Goal: Transaction & Acquisition: Book appointment/travel/reservation

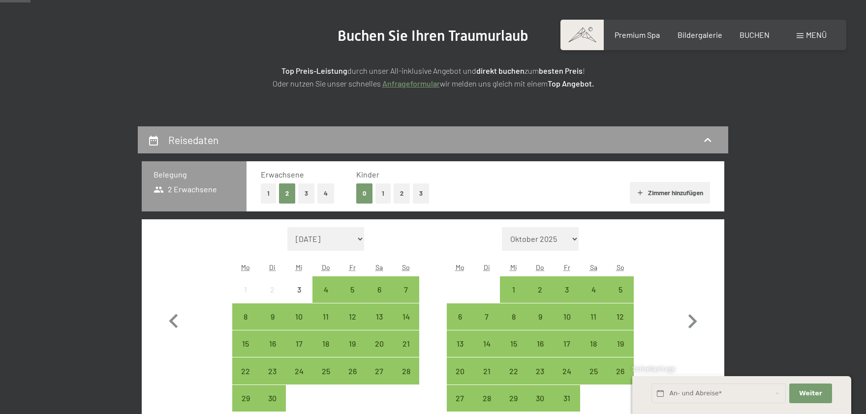
scroll to position [162, 0]
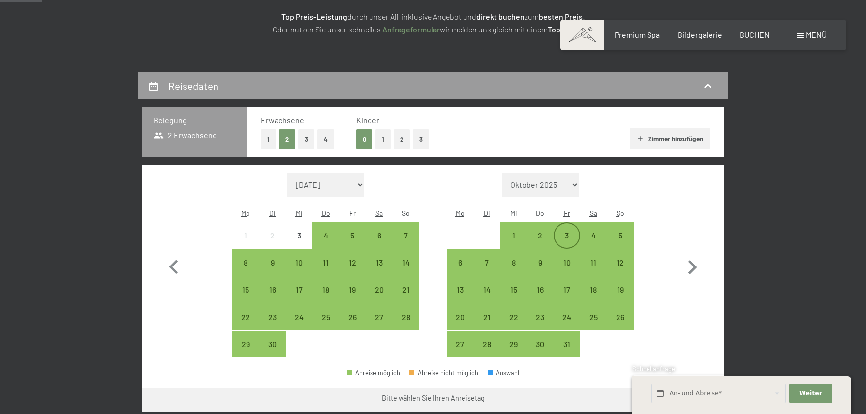
click at [557, 236] on div "3" at bounding box center [566, 244] width 25 height 25
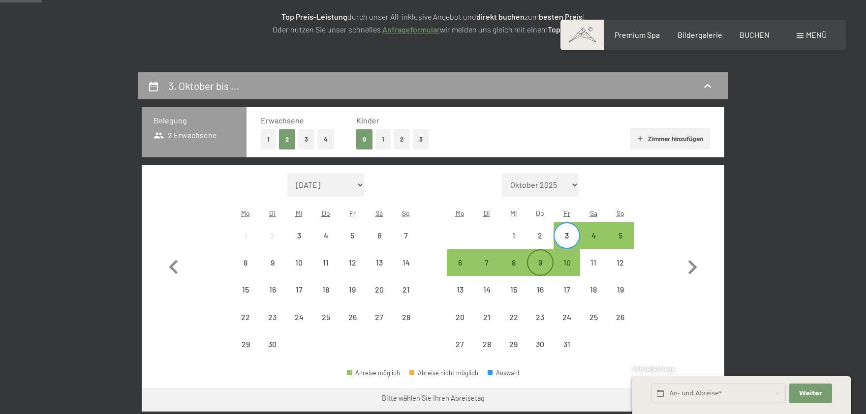
click at [544, 265] on div "9" at bounding box center [540, 271] width 25 height 25
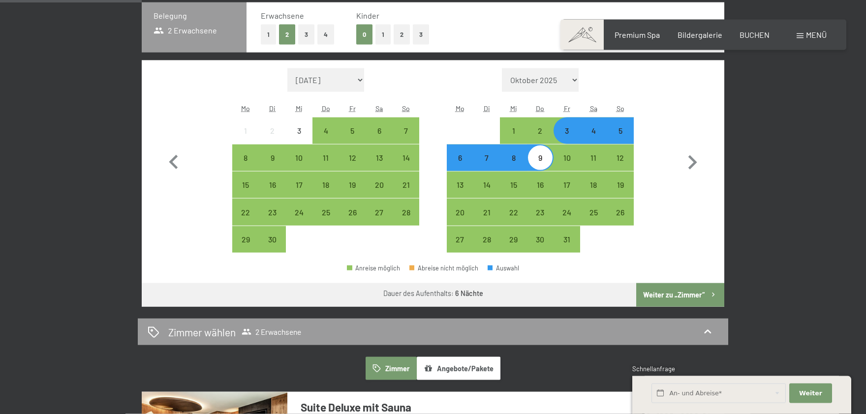
scroll to position [271, 0]
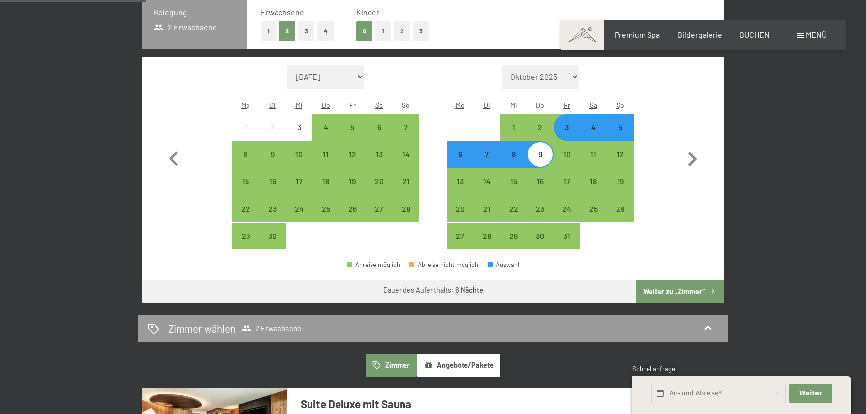
click at [678, 281] on button "Weiter zu „Zimmer“" at bounding box center [680, 292] width 88 height 24
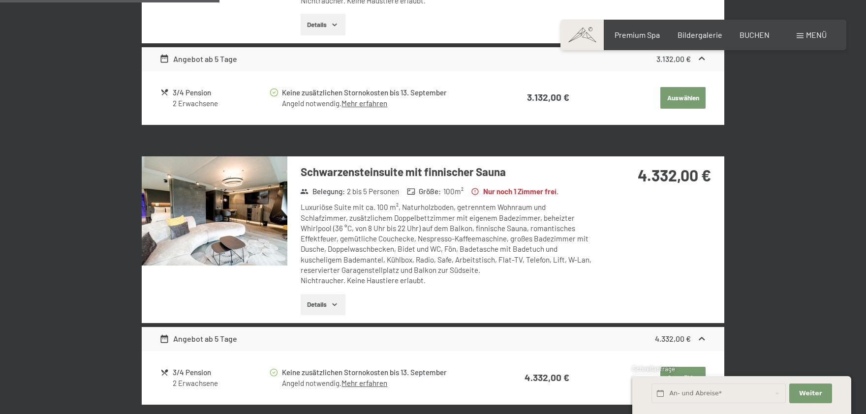
scroll to position [289, 0]
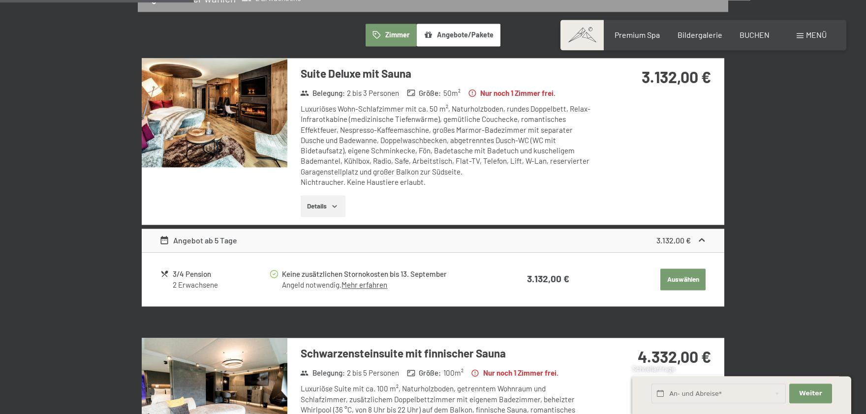
click at [325, 202] on button "Details" at bounding box center [323, 206] width 45 height 22
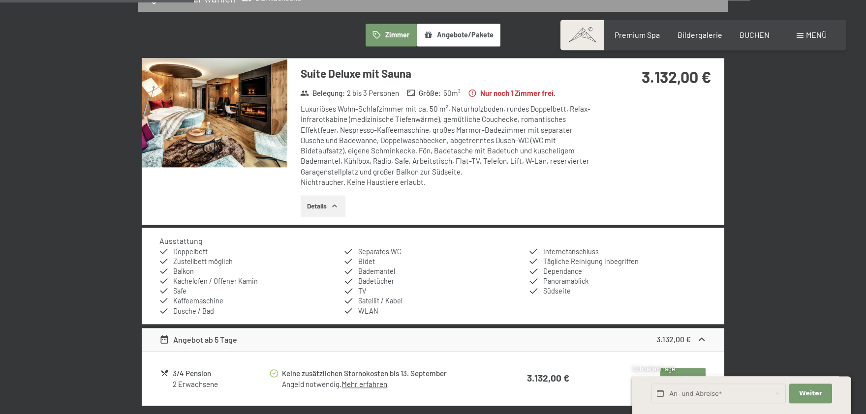
click at [329, 201] on button "Details" at bounding box center [323, 206] width 45 height 22
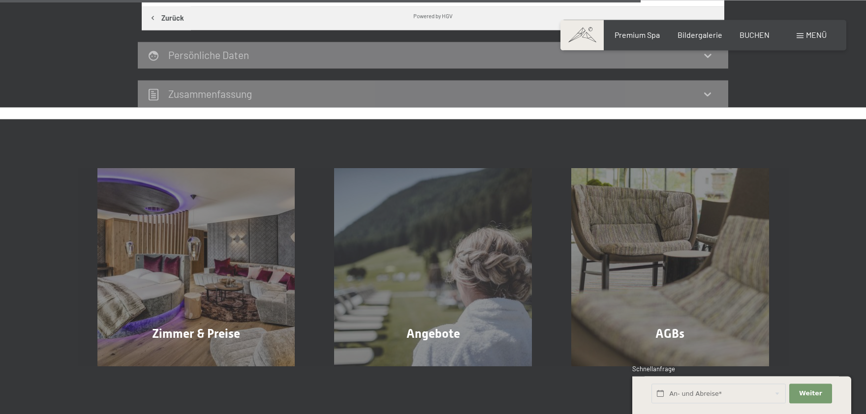
scroll to position [992, 0]
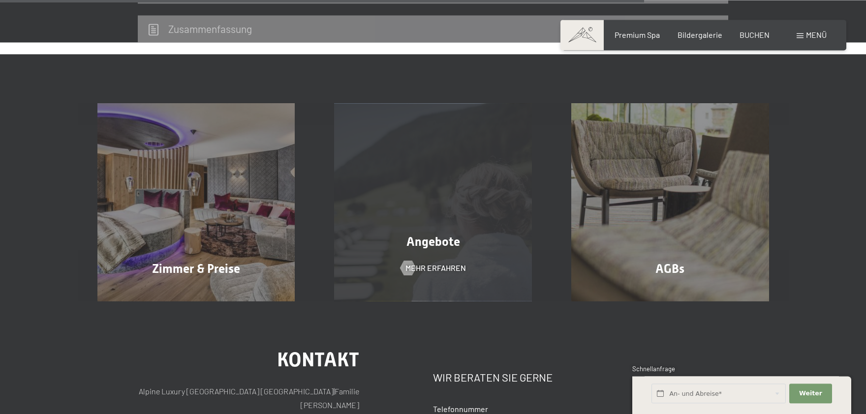
click at [406, 242] on div "Angebote" at bounding box center [432, 241] width 237 height 17
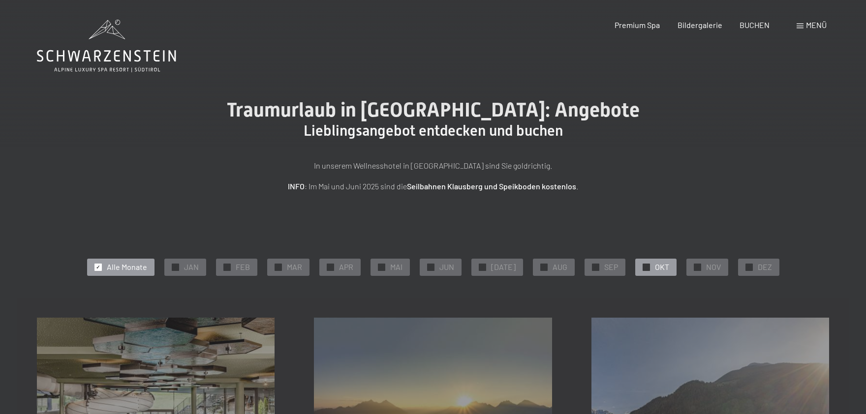
click at [647, 264] on div "✓ OKT" at bounding box center [655, 267] width 41 height 17
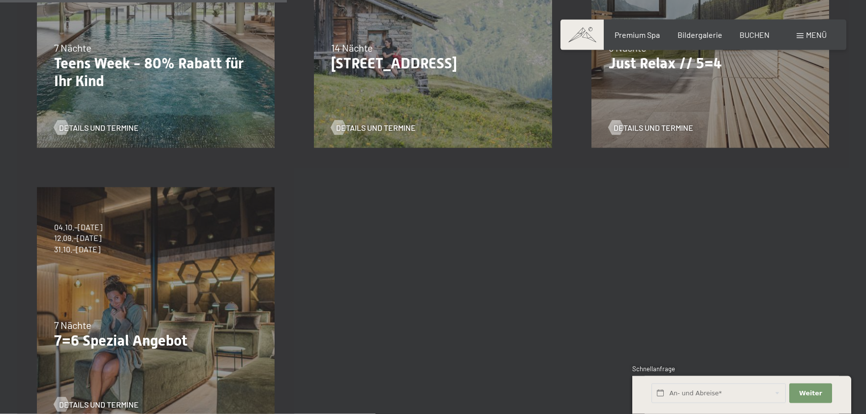
scroll to position [433, 0]
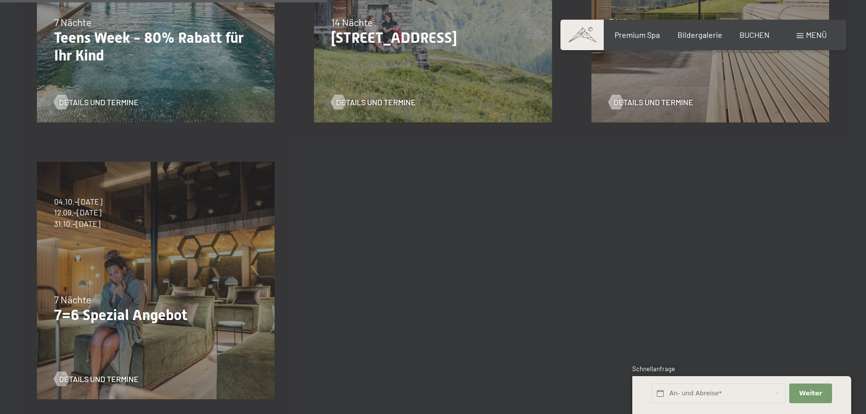
click at [145, 249] on div "04.10.–[DATE] 01.11.–[DATE] 10.01.–[DATE] 07.03.–[DATE] 16.05.–[DATE] 06.06.–[D…" at bounding box center [155, 280] width 277 height 277
click at [132, 310] on p "7=6 Spezial Angebot" at bounding box center [155, 315] width 203 height 18
click at [89, 380] on span "Details und Termine" at bounding box center [109, 379] width 80 height 11
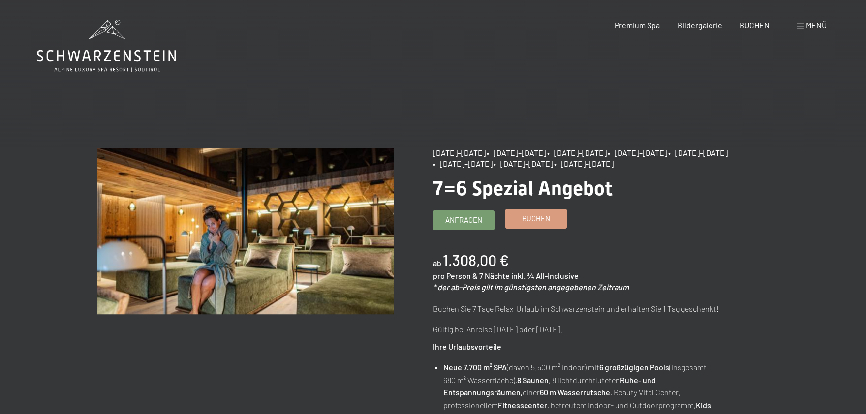
click at [533, 221] on span "Buchen" at bounding box center [536, 219] width 28 height 10
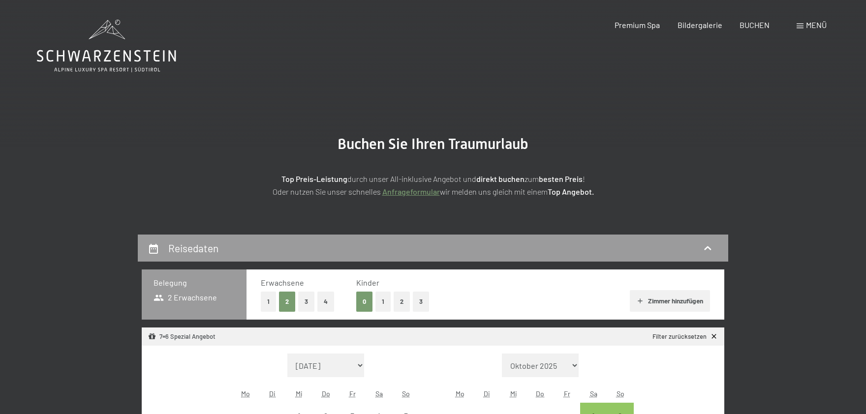
select select "2025-10-01"
select select "2025-11-01"
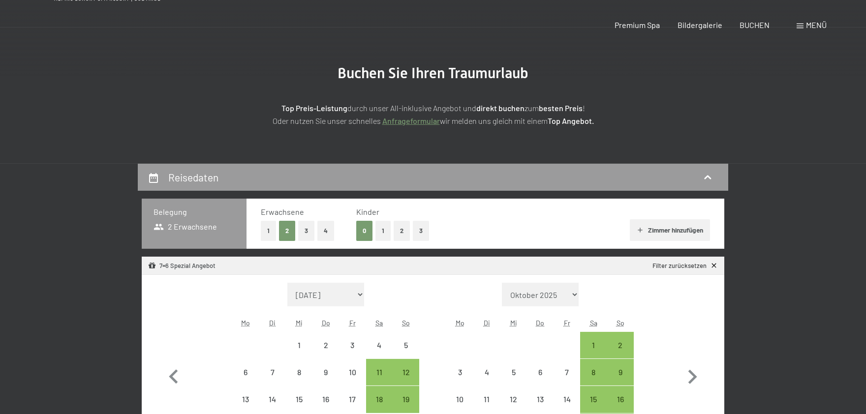
scroll to position [162, 0]
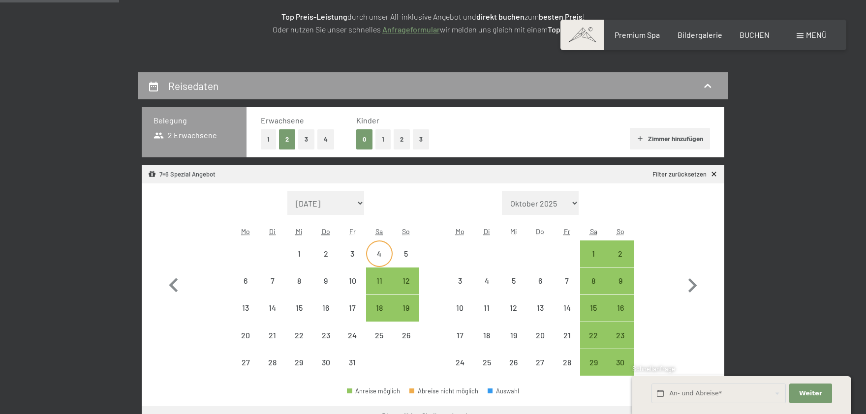
click at [376, 259] on div "4" at bounding box center [379, 262] width 25 height 25
select select "2025-10-01"
select select "2025-11-01"
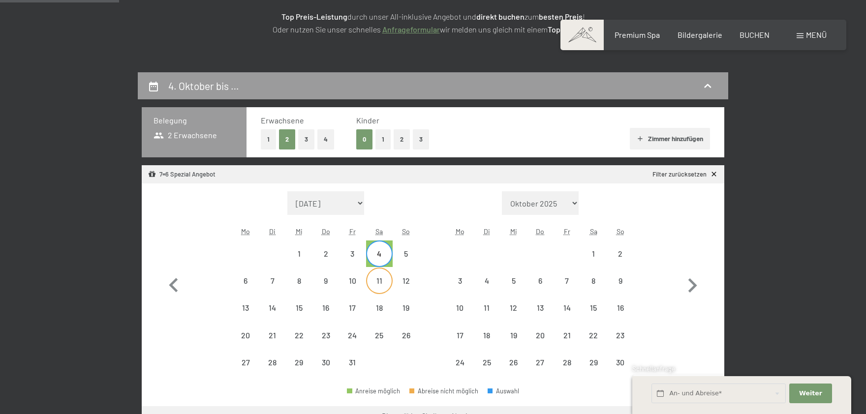
click at [377, 282] on div "11" at bounding box center [379, 289] width 25 height 25
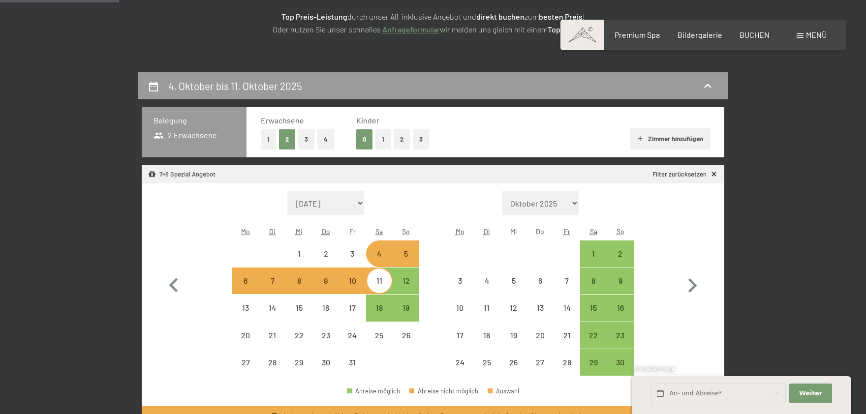
select select "2025-10-01"
select select "2025-11-01"
click at [354, 261] on div "3" at bounding box center [352, 262] width 25 height 25
select select "2025-10-01"
select select "2025-11-01"
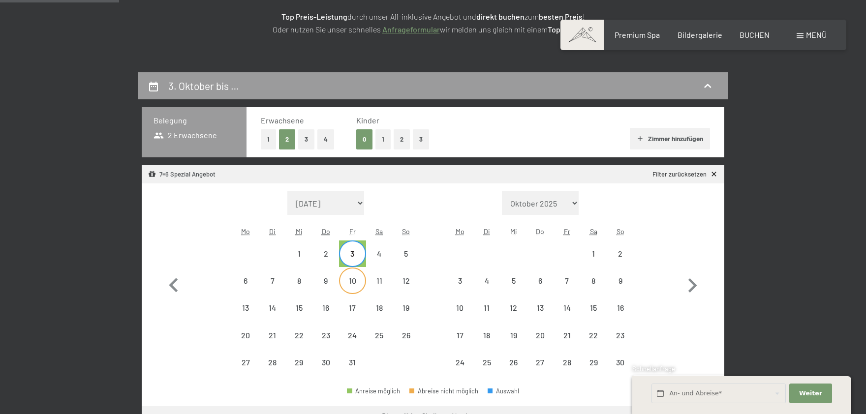
click at [356, 279] on div "10" at bounding box center [352, 289] width 25 height 25
select select "2025-10-01"
select select "2025-11-01"
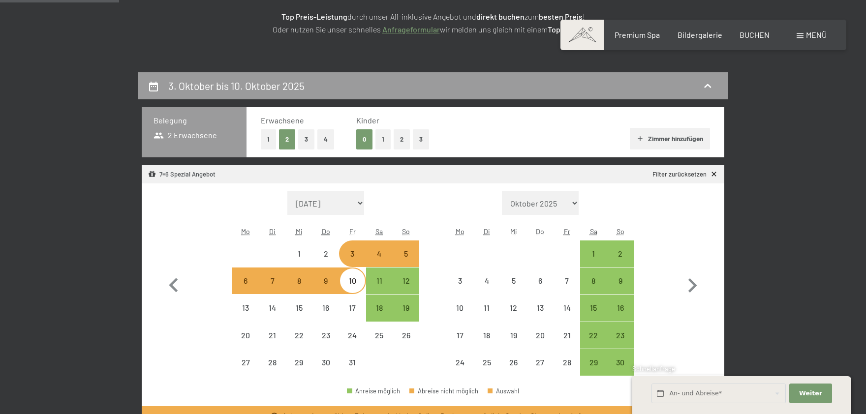
select select "2025-10-01"
select select "2025-11-01"
click at [349, 256] on div "3" at bounding box center [352, 262] width 25 height 25
select select "2025-10-01"
select select "2025-11-01"
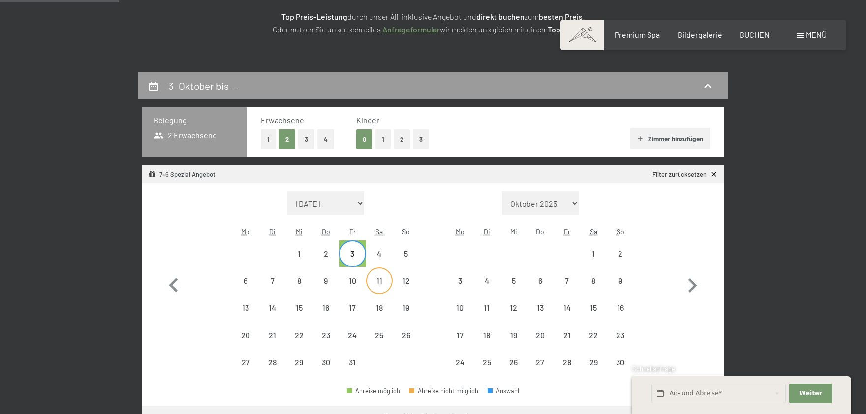
click at [379, 279] on div "11" at bounding box center [379, 289] width 25 height 25
select select "2025-10-01"
select select "2025-11-01"
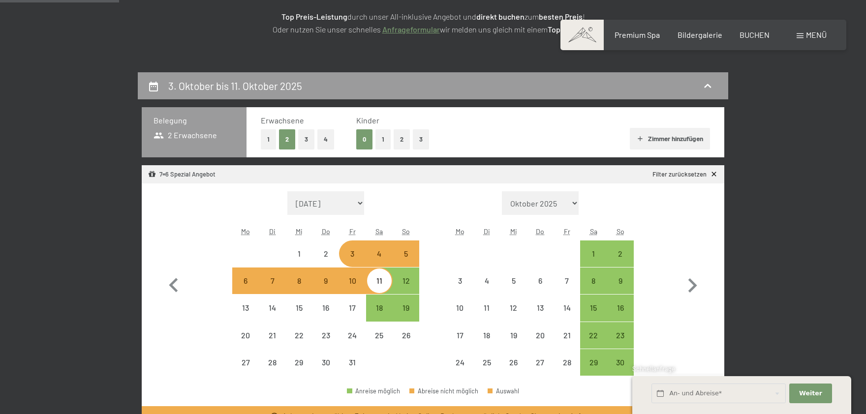
click at [383, 279] on div "11" at bounding box center [379, 289] width 25 height 25
select select "2025-10-01"
select select "2025-11-01"
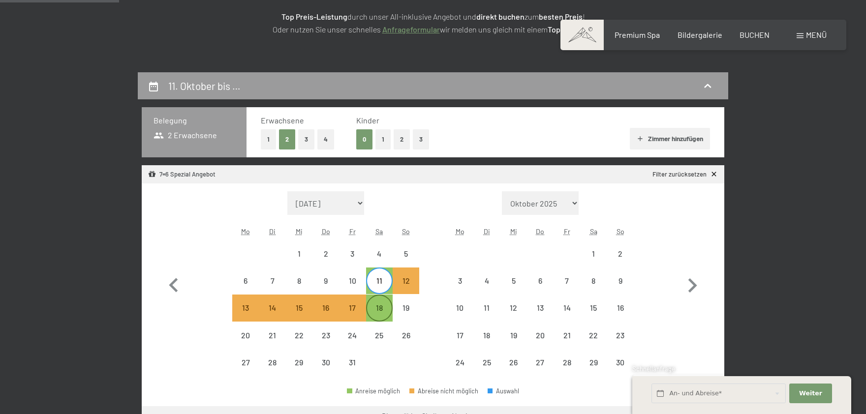
click at [385, 304] on div "18" at bounding box center [379, 308] width 25 height 25
select select "2025-10-01"
select select "2025-11-01"
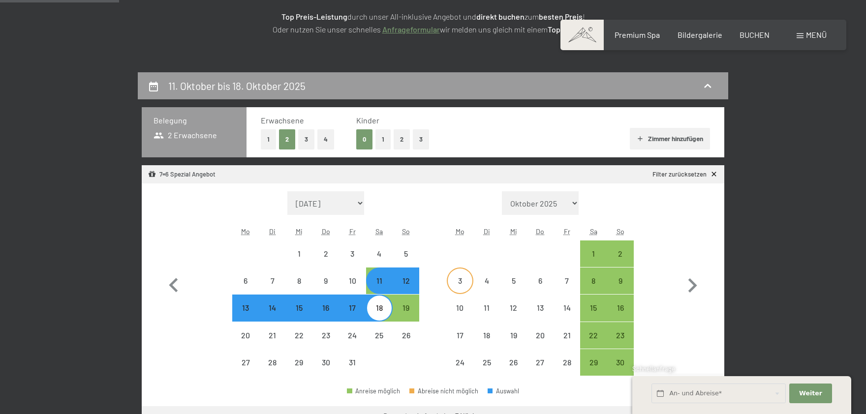
select select "2025-10-01"
select select "2025-11-01"
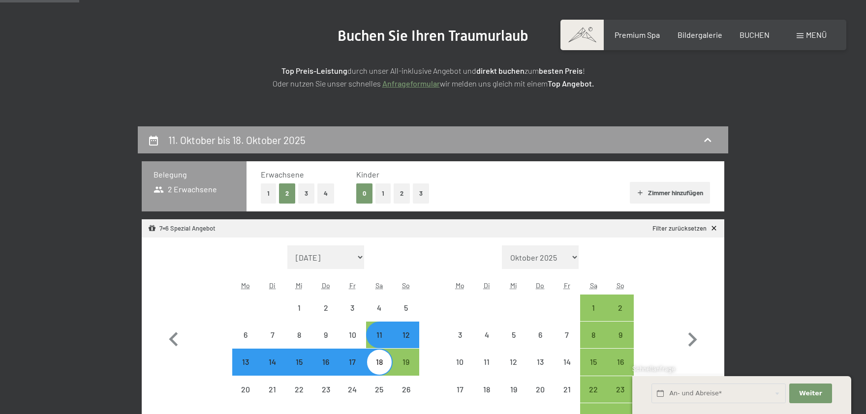
scroll to position [0, 0]
